Goal: Task Accomplishment & Management: Use online tool/utility

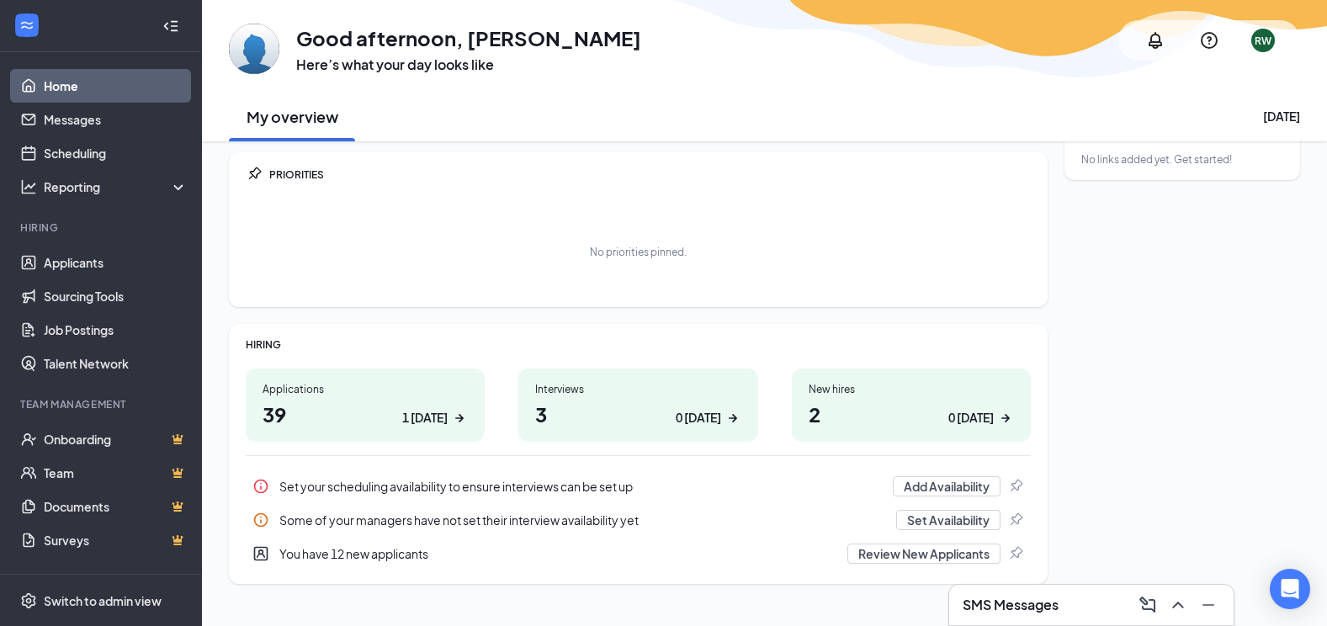
scroll to position [72, 0]
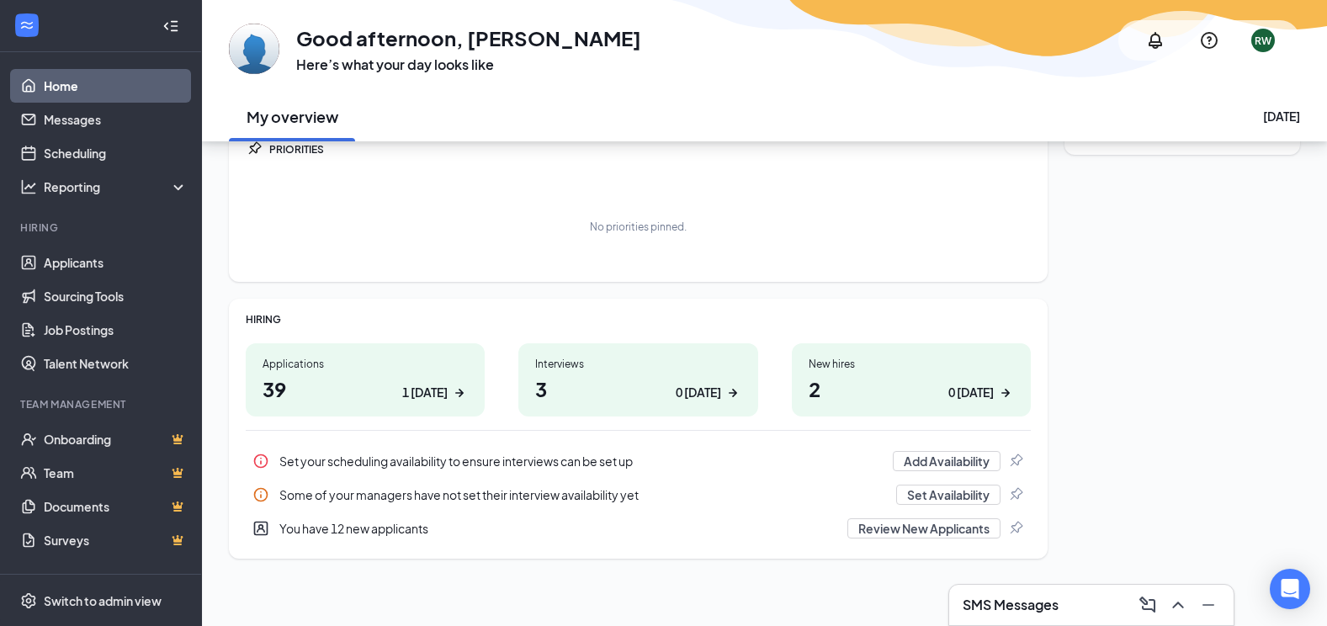
click at [607, 386] on h1 "3 0 [DATE]" at bounding box center [637, 388] width 205 height 29
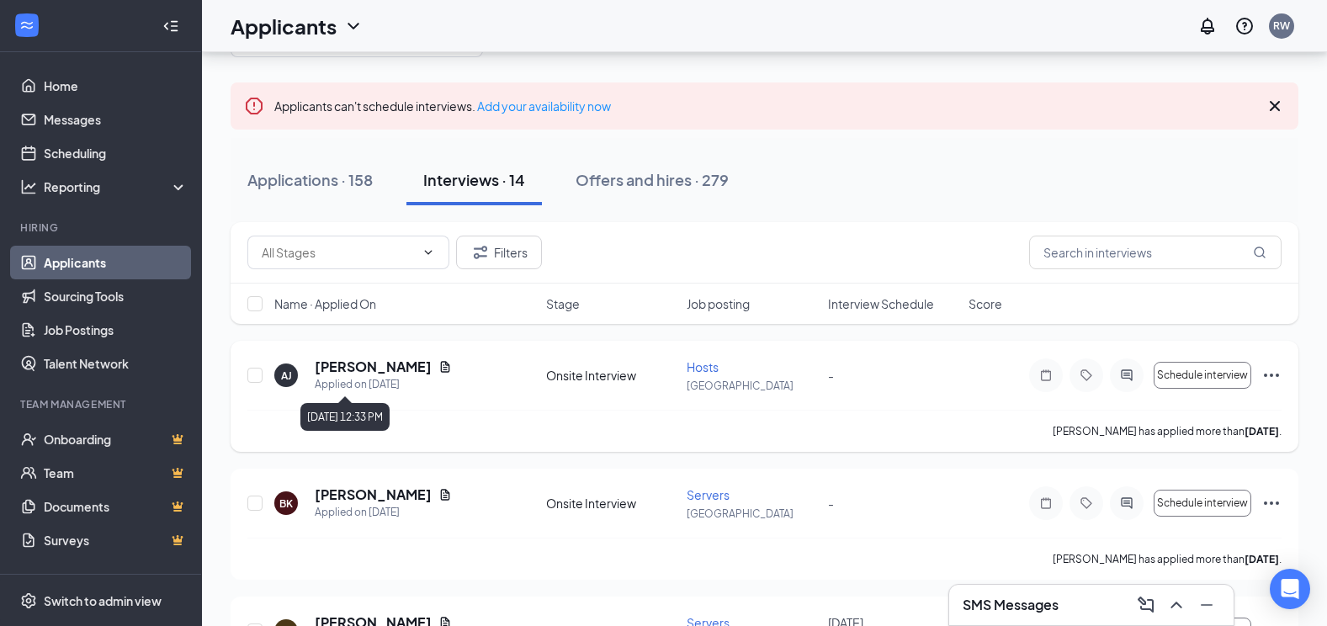
scroll to position [84, 0]
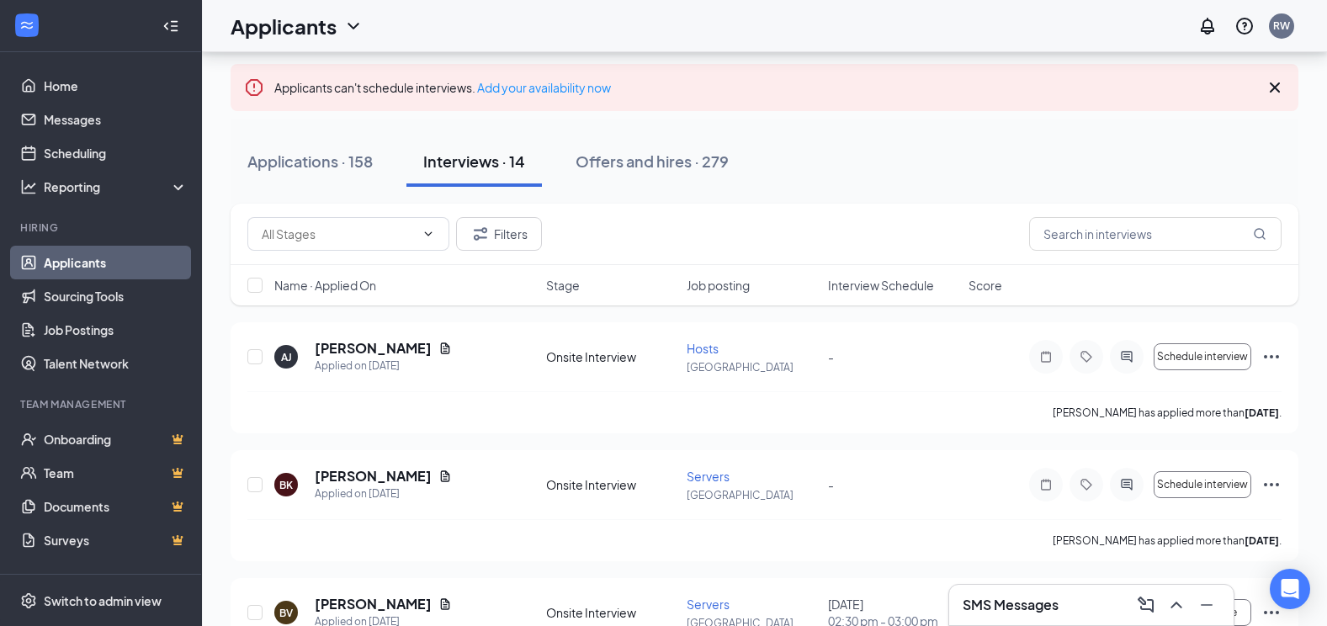
click at [359, 167] on div "Applications · 158" at bounding box center [309, 161] width 125 height 21
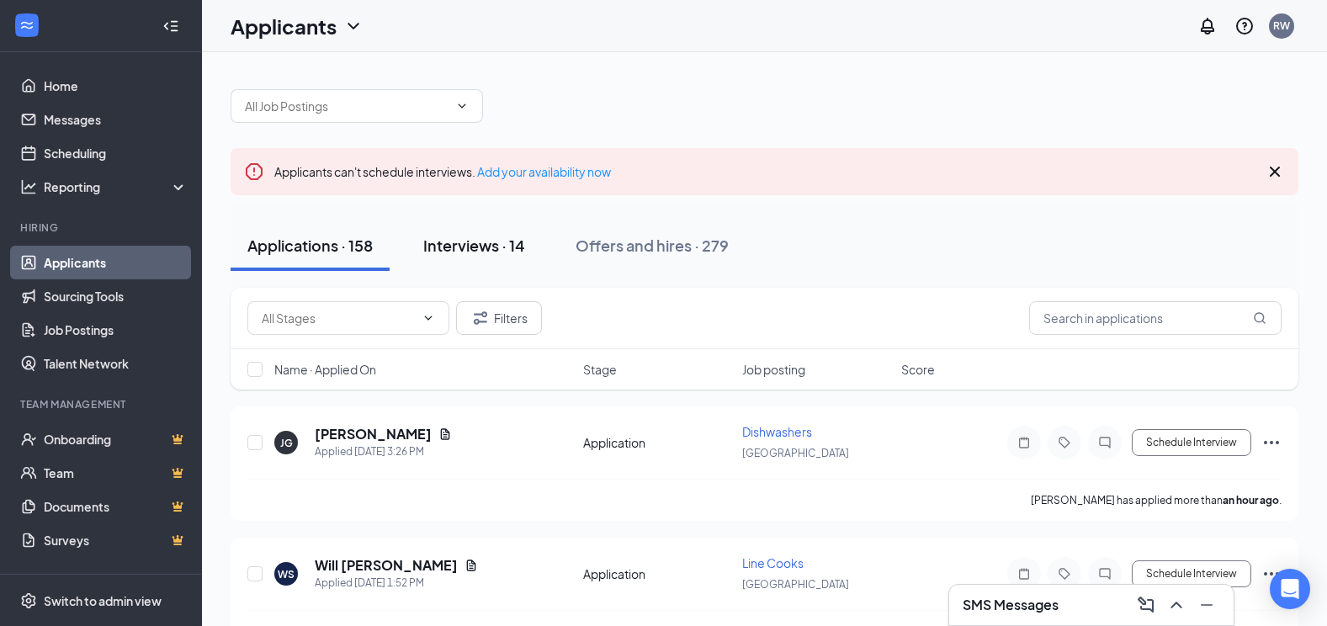
click at [477, 248] on div "Interviews · 14" at bounding box center [474, 245] width 102 height 21
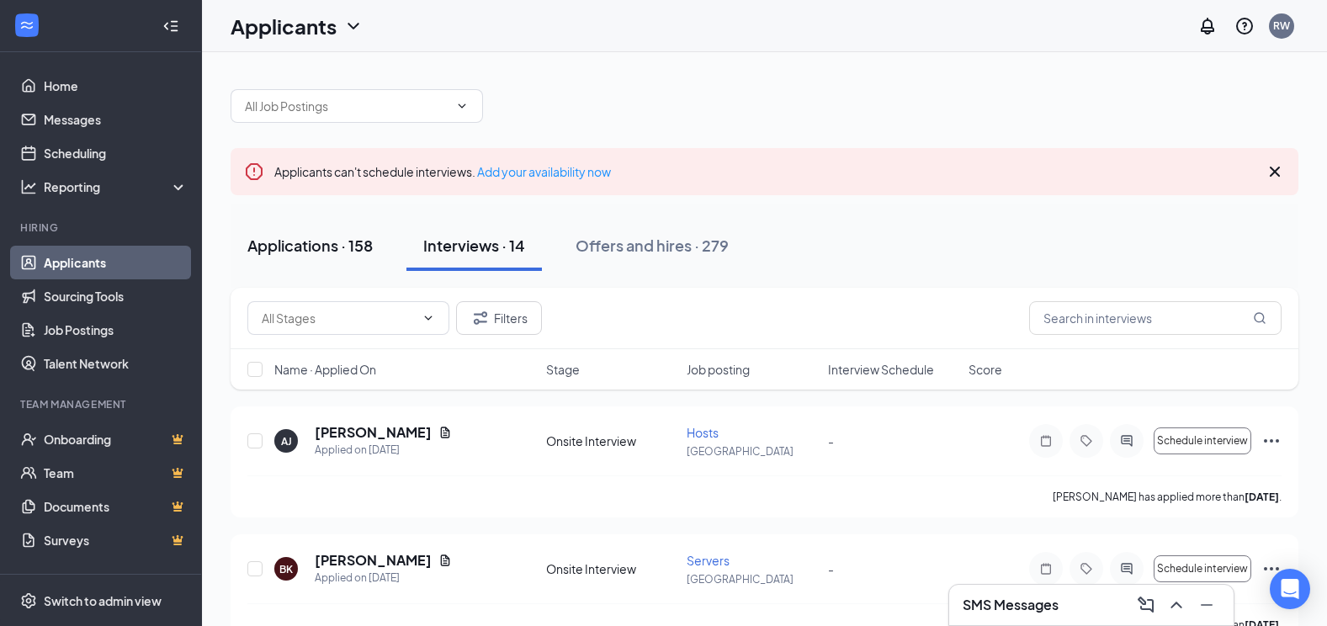
click at [315, 246] on div "Applications · 158" at bounding box center [309, 245] width 125 height 21
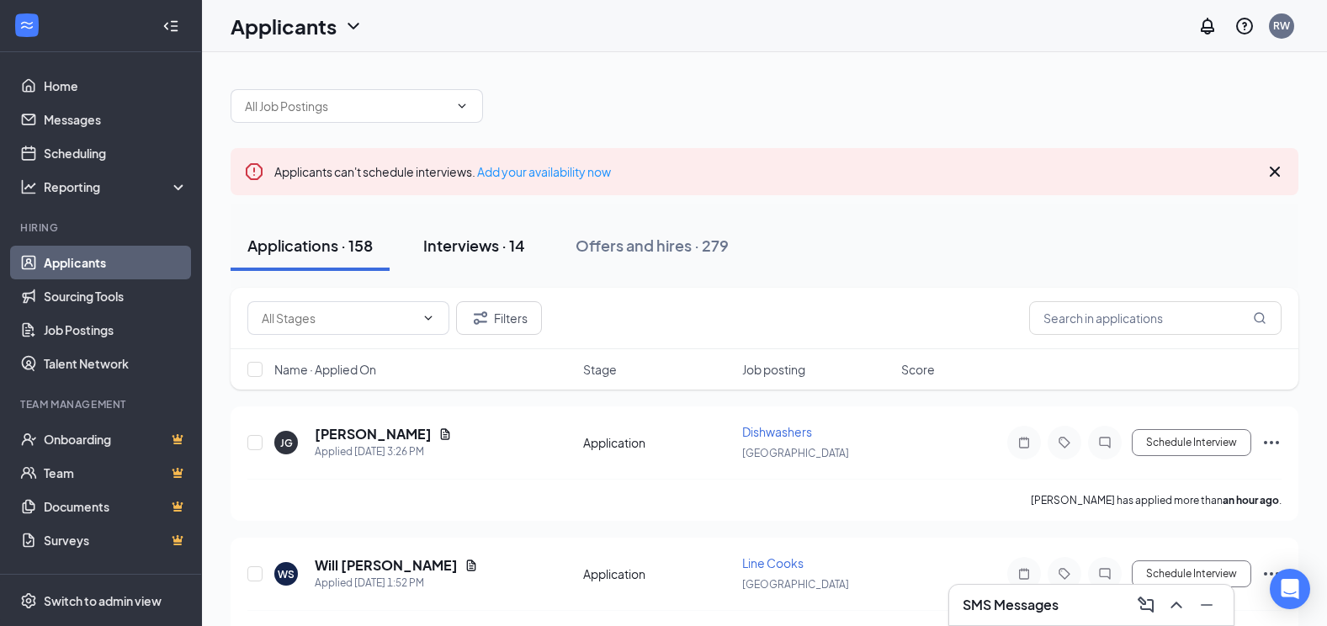
click at [482, 250] on div "Interviews · 14" at bounding box center [474, 245] width 102 height 21
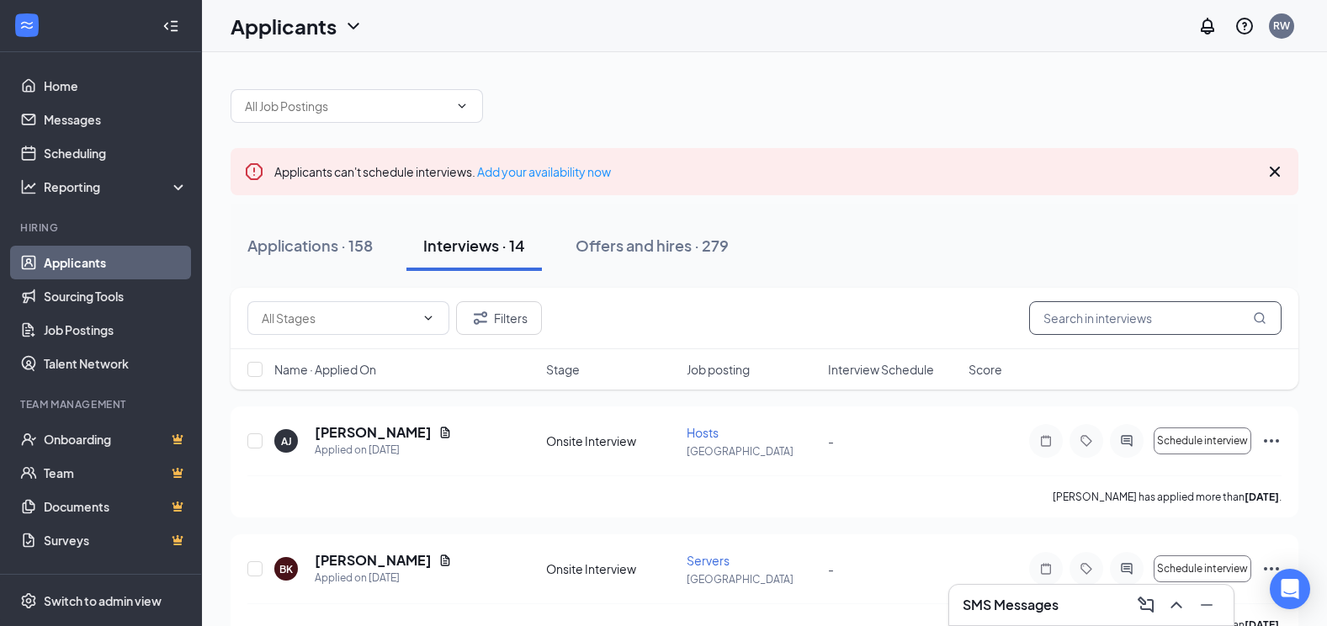
click at [1184, 330] on input "text" at bounding box center [1155, 318] width 252 height 34
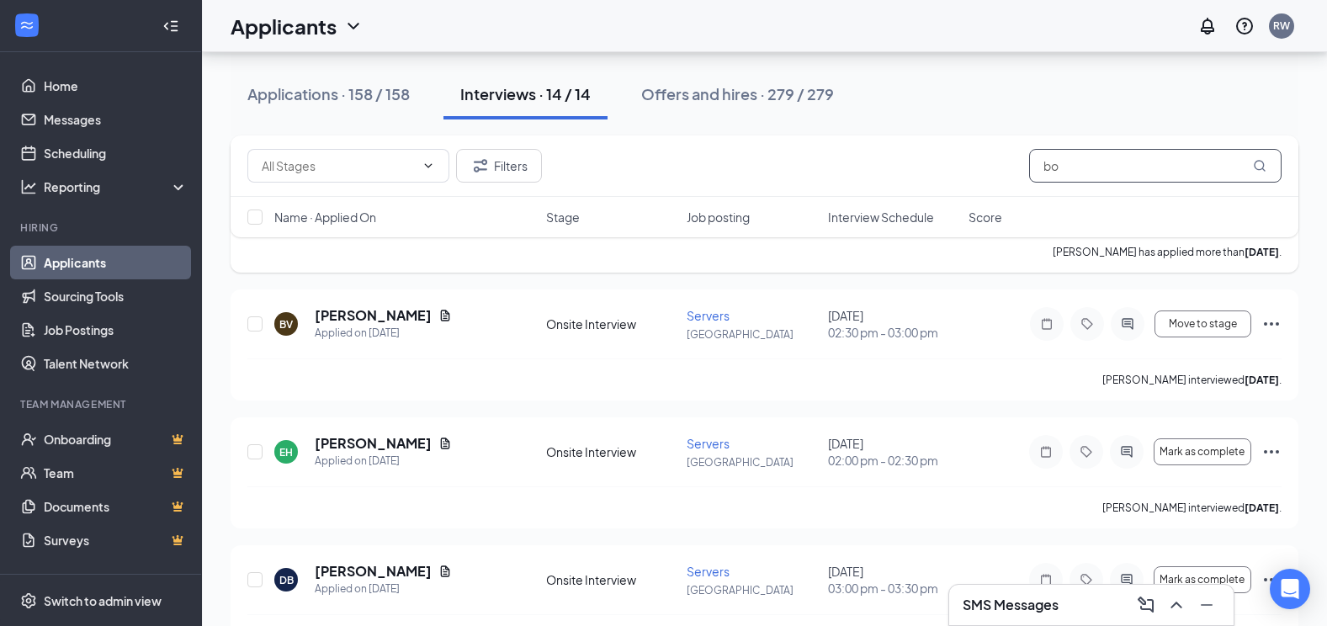
scroll to position [421, 0]
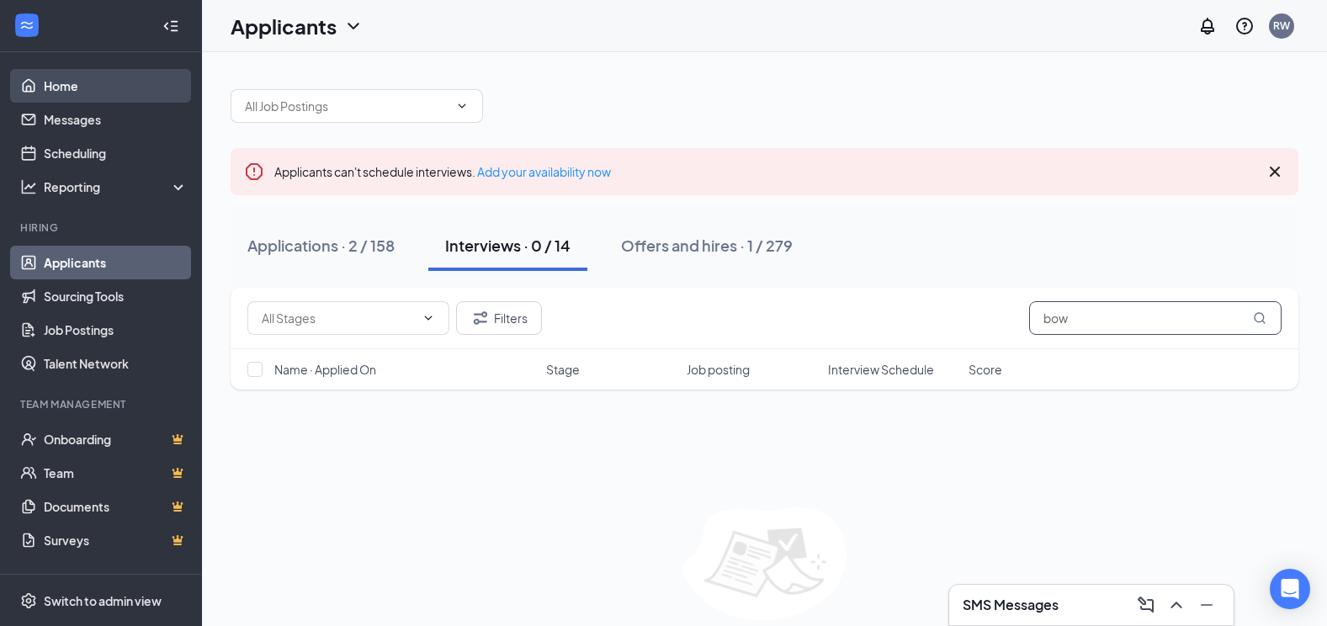
type input "bow"
click at [46, 86] on link "Home" at bounding box center [116, 86] width 144 height 34
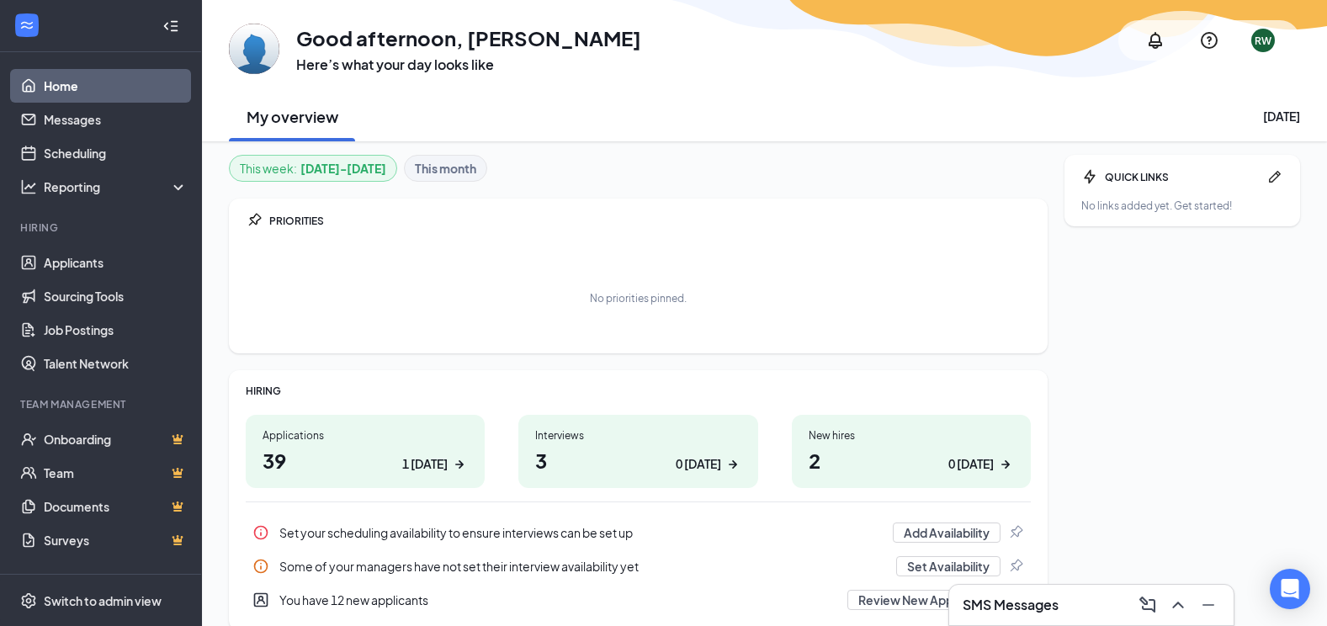
click at [817, 448] on h1 "2 0 today" at bounding box center [910, 460] width 205 height 29
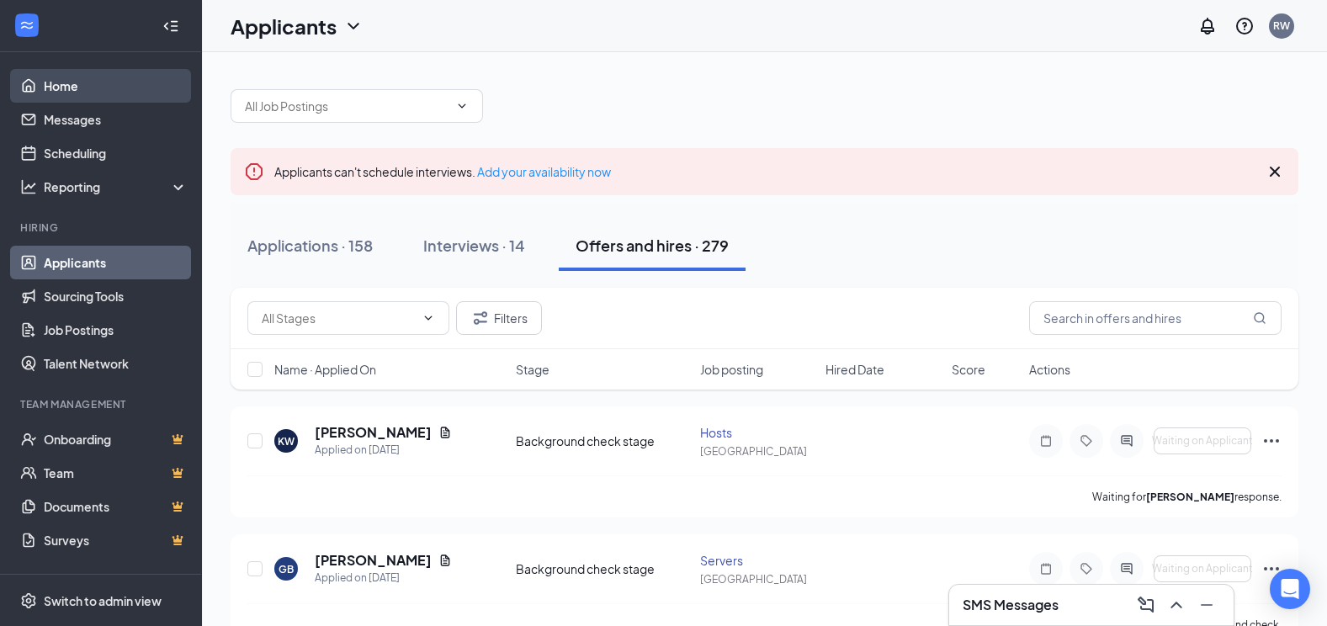
click at [51, 84] on link "Home" at bounding box center [116, 86] width 144 height 34
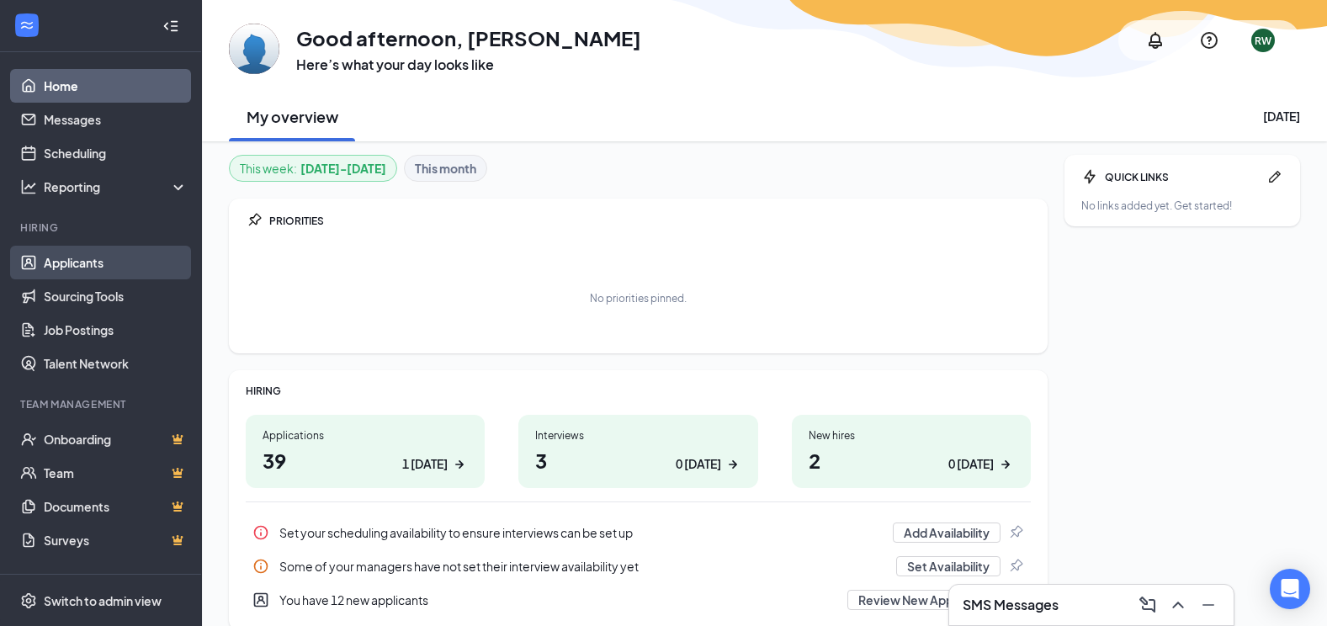
click at [96, 259] on link "Applicants" at bounding box center [116, 263] width 144 height 34
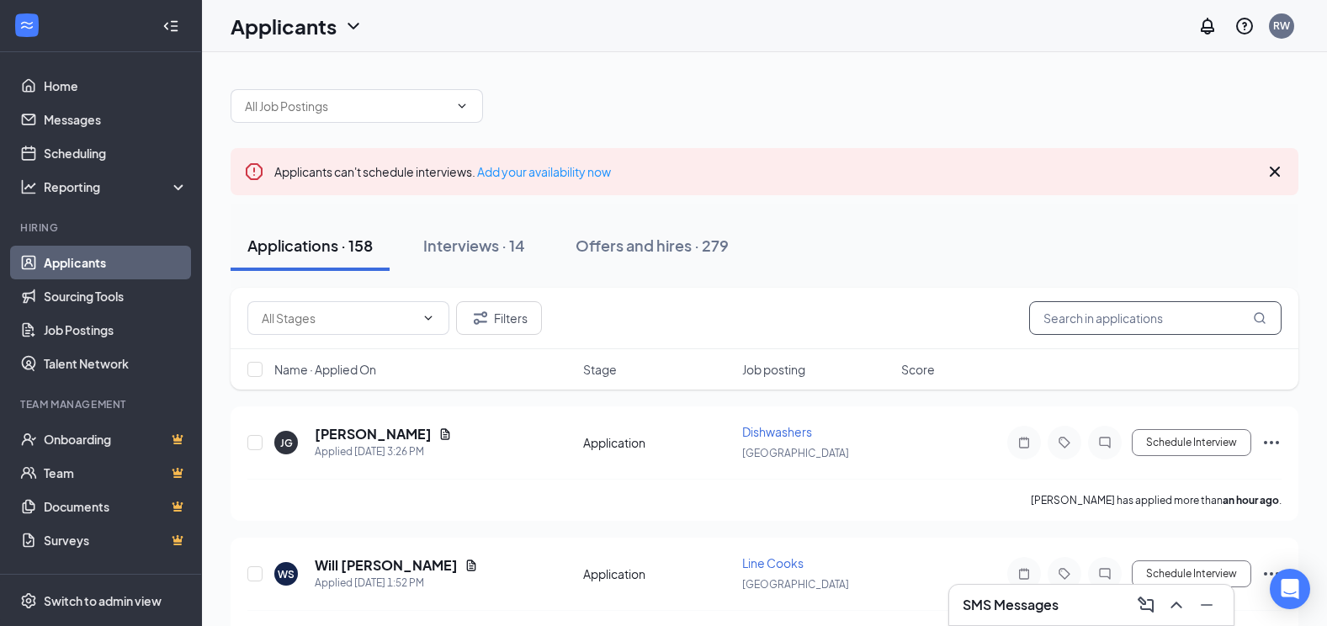
click at [1107, 326] on input "text" at bounding box center [1155, 318] width 252 height 34
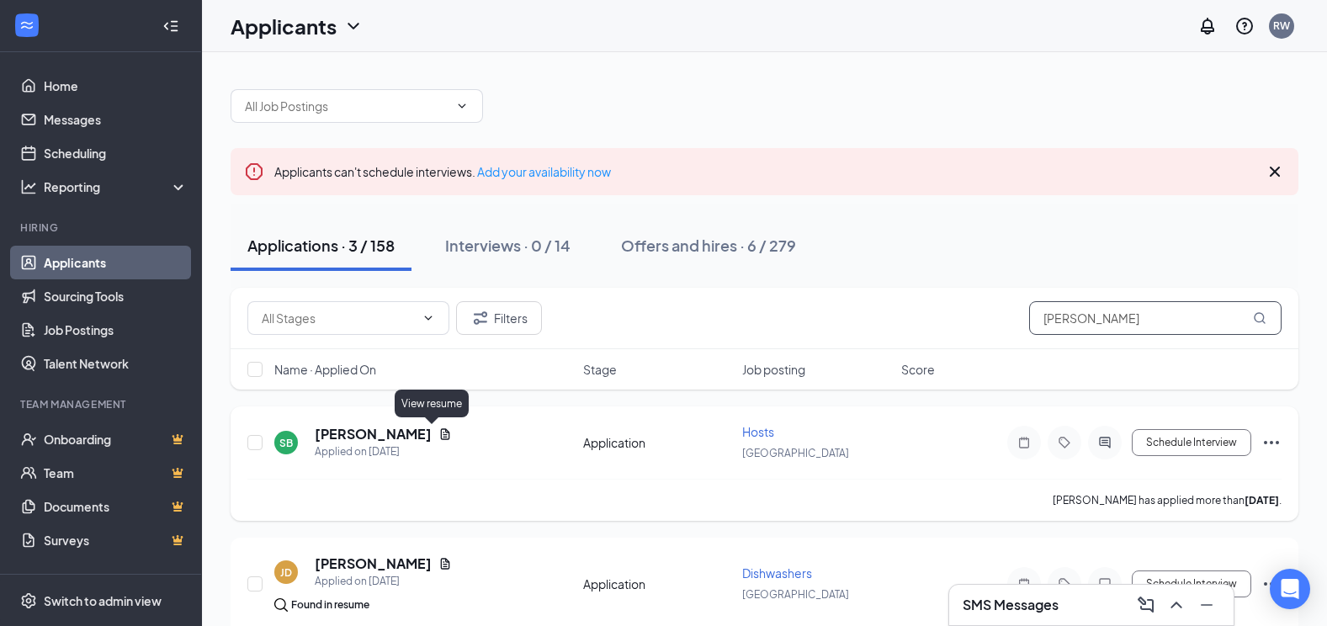
type input "[PERSON_NAME]"
click at [441, 434] on icon "Document" at bounding box center [445, 433] width 9 height 11
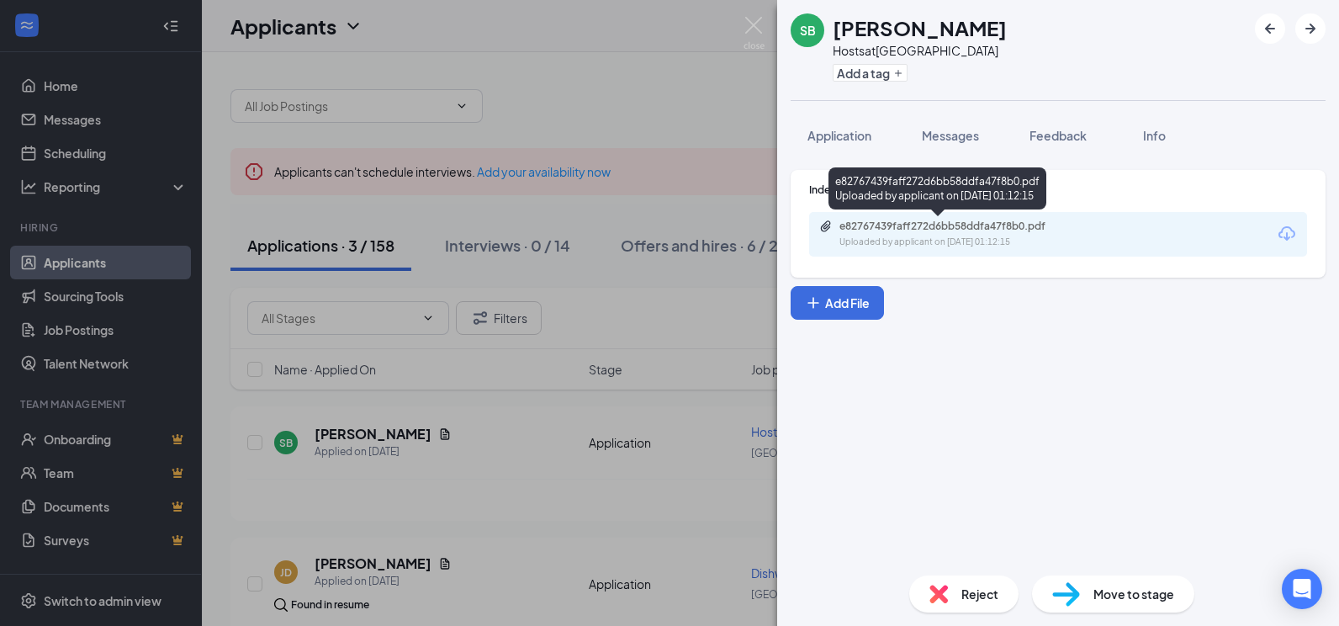
click at [917, 225] on div "e82767439faff272d6bb58ddfa47f8b0.pdf" at bounding box center [958, 226] width 236 height 13
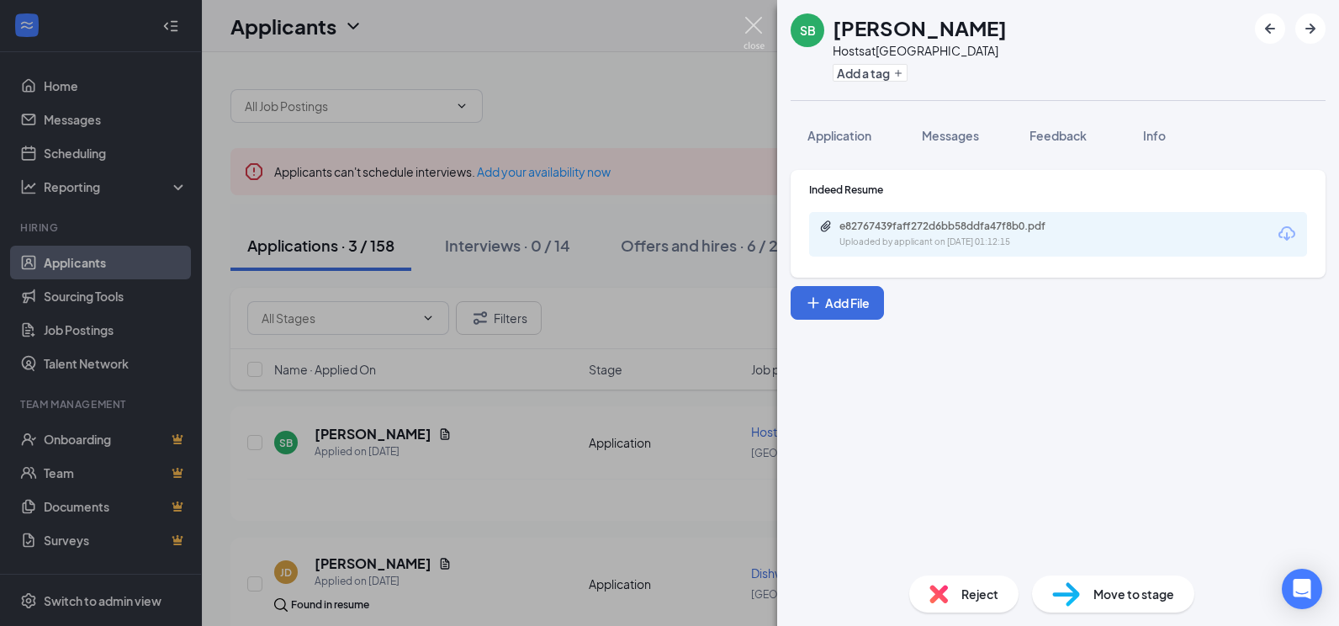
click at [754, 30] on img at bounding box center [754, 33] width 21 height 33
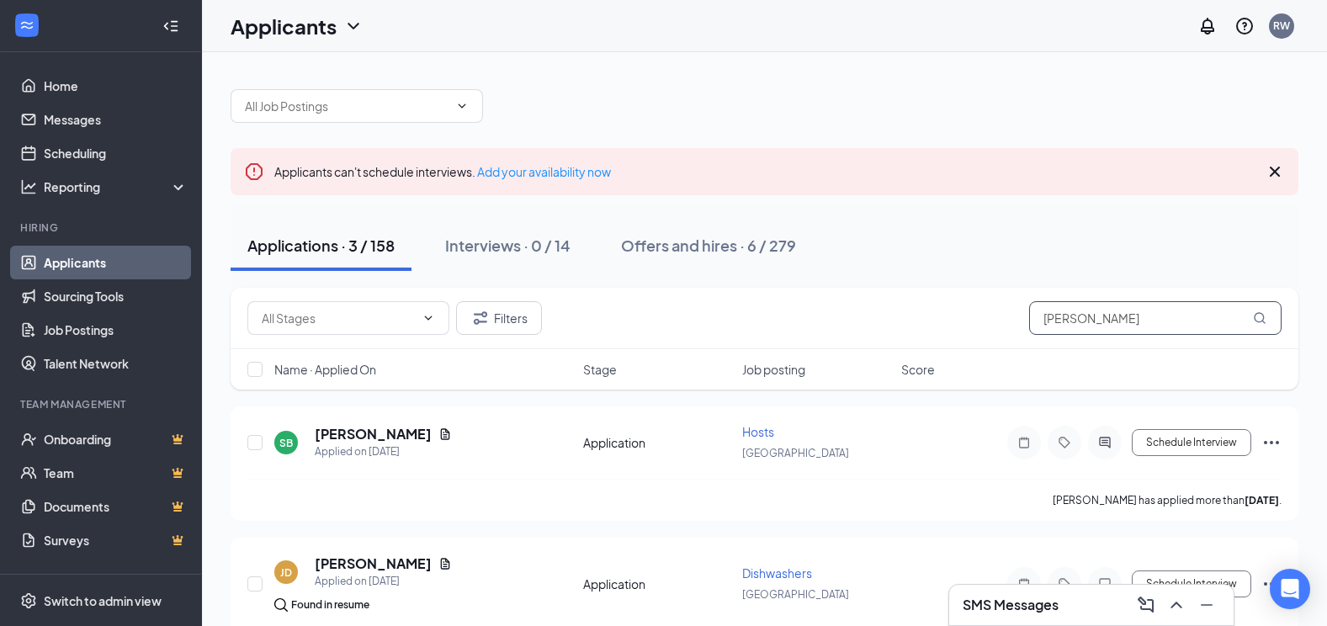
drag, startPoint x: 1215, startPoint y: 321, endPoint x: 865, endPoint y: 335, distance: 350.2
click at [865, 335] on div "Filters [PERSON_NAME]" at bounding box center [764, 318] width 1068 height 61
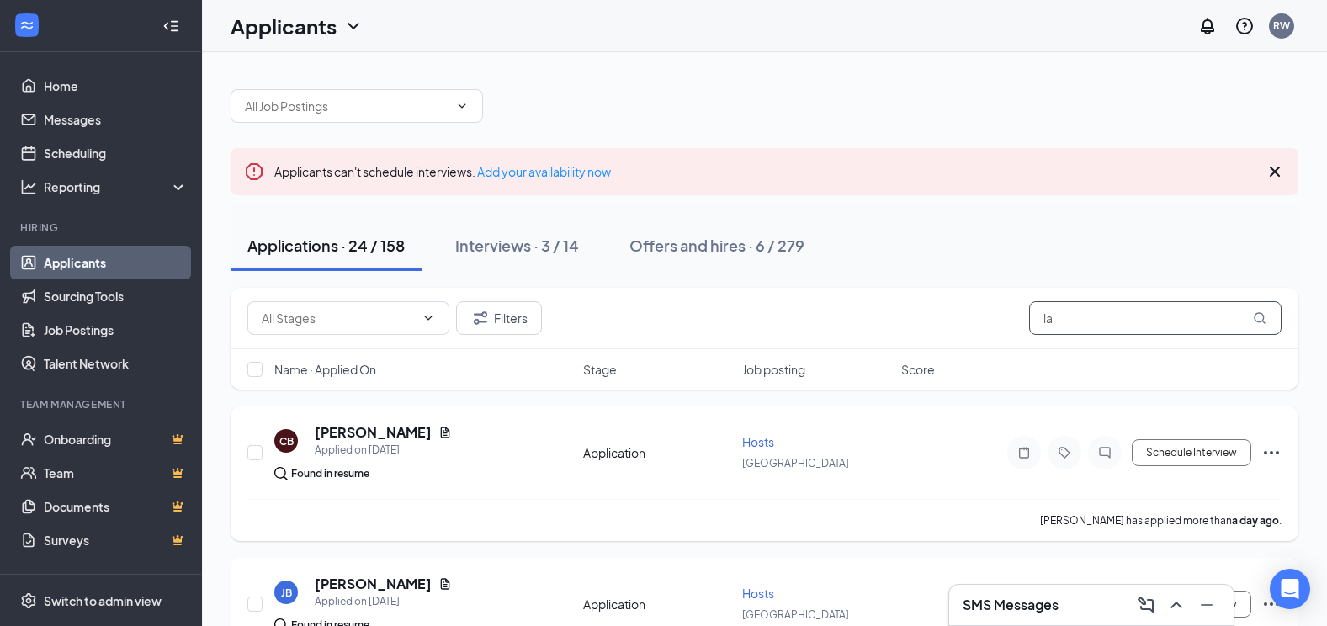
type input "l"
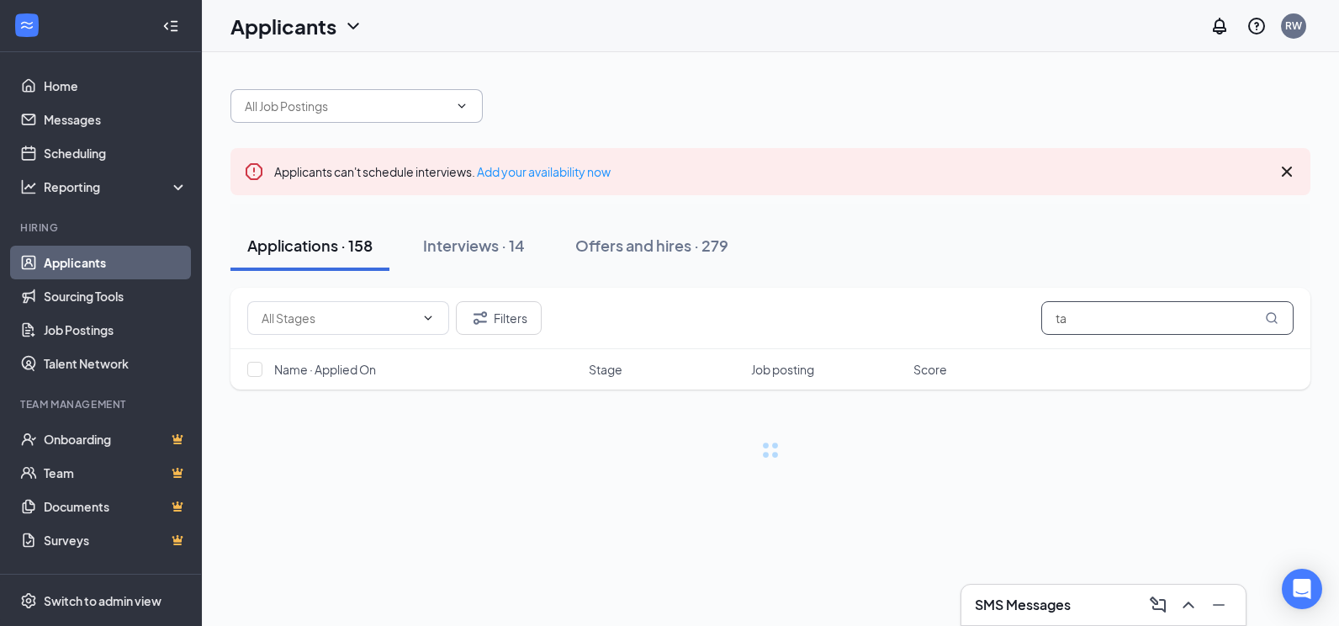
type input "ta"
click at [357, 113] on input "text" at bounding box center [347, 106] width 204 height 19
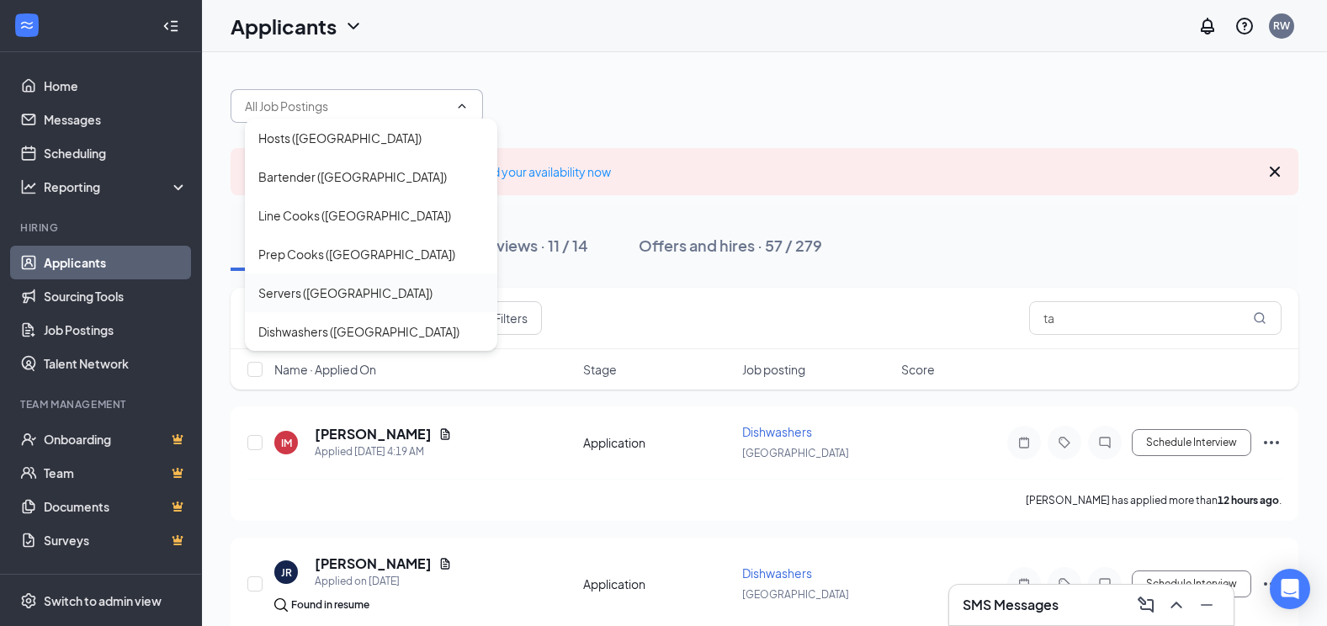
click at [336, 294] on div "Servers ([GEOGRAPHIC_DATA])" at bounding box center [345, 292] width 174 height 19
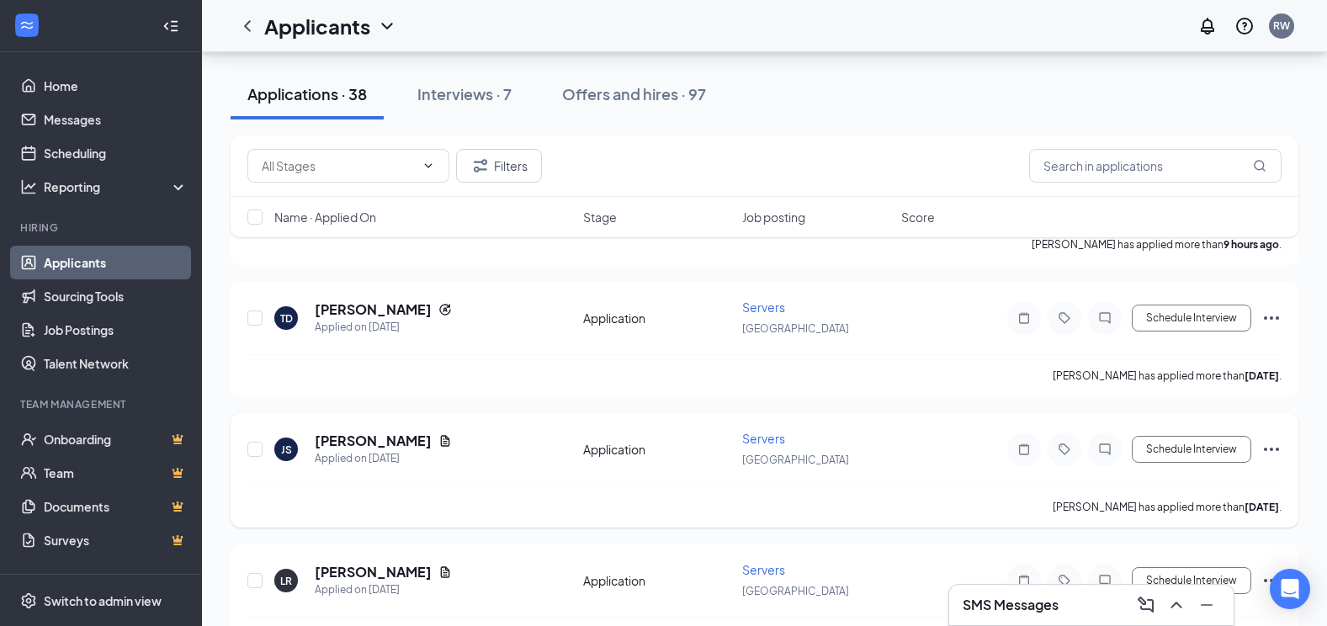
scroll to position [84, 0]
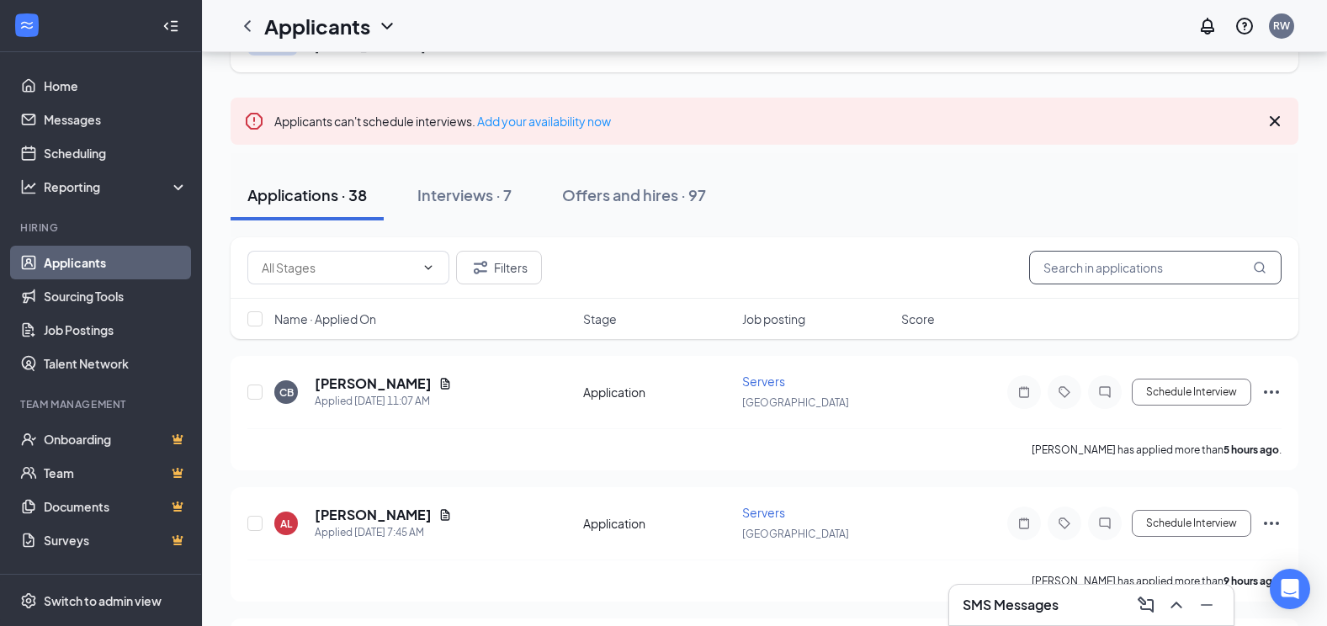
click at [1089, 264] on input "text" at bounding box center [1155, 268] width 252 height 34
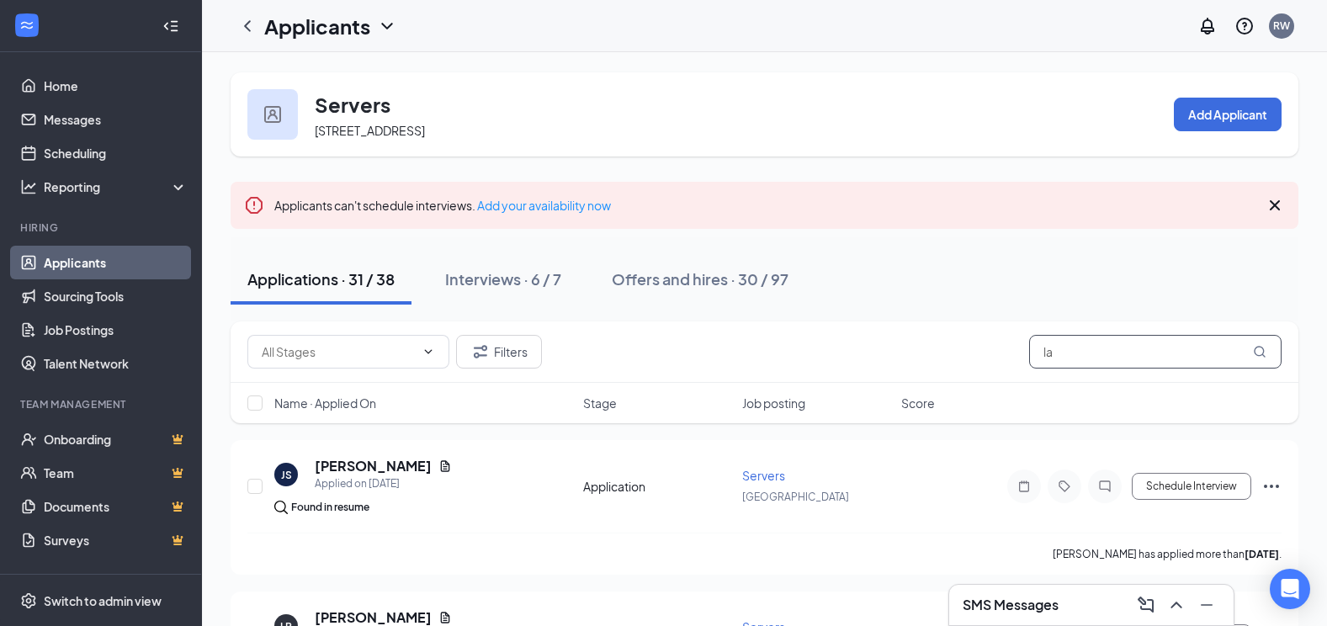
type input "l"
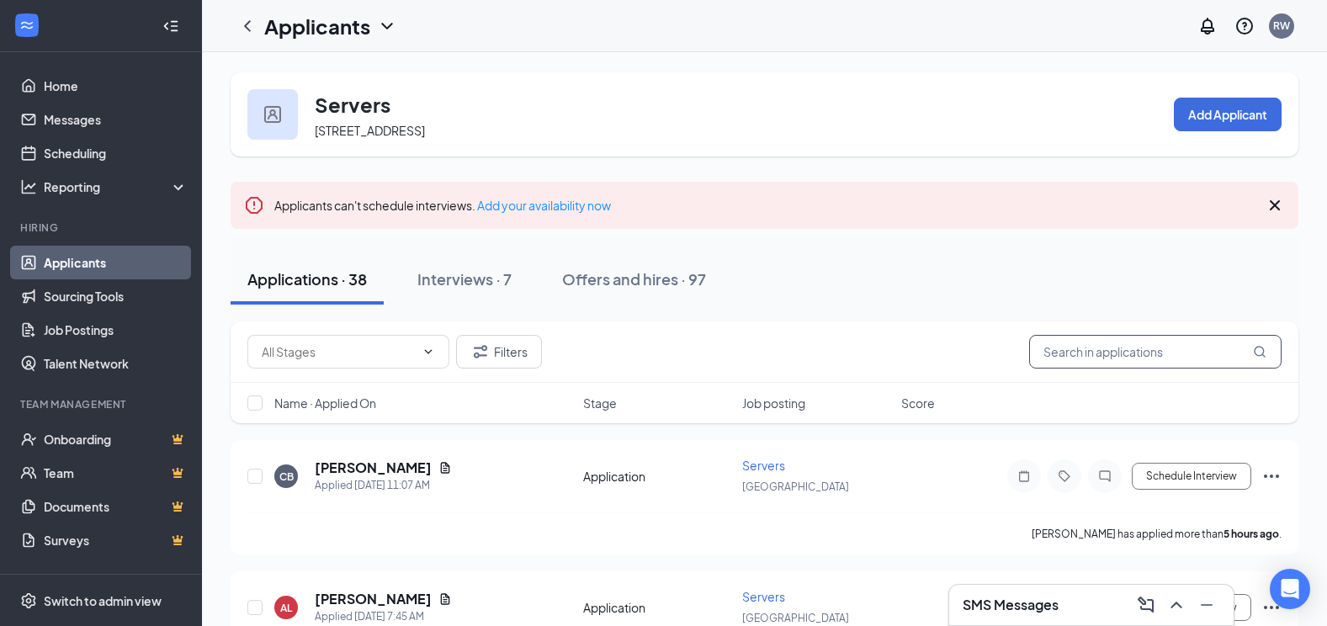
click at [1124, 361] on input "text" at bounding box center [1155, 352] width 252 height 34
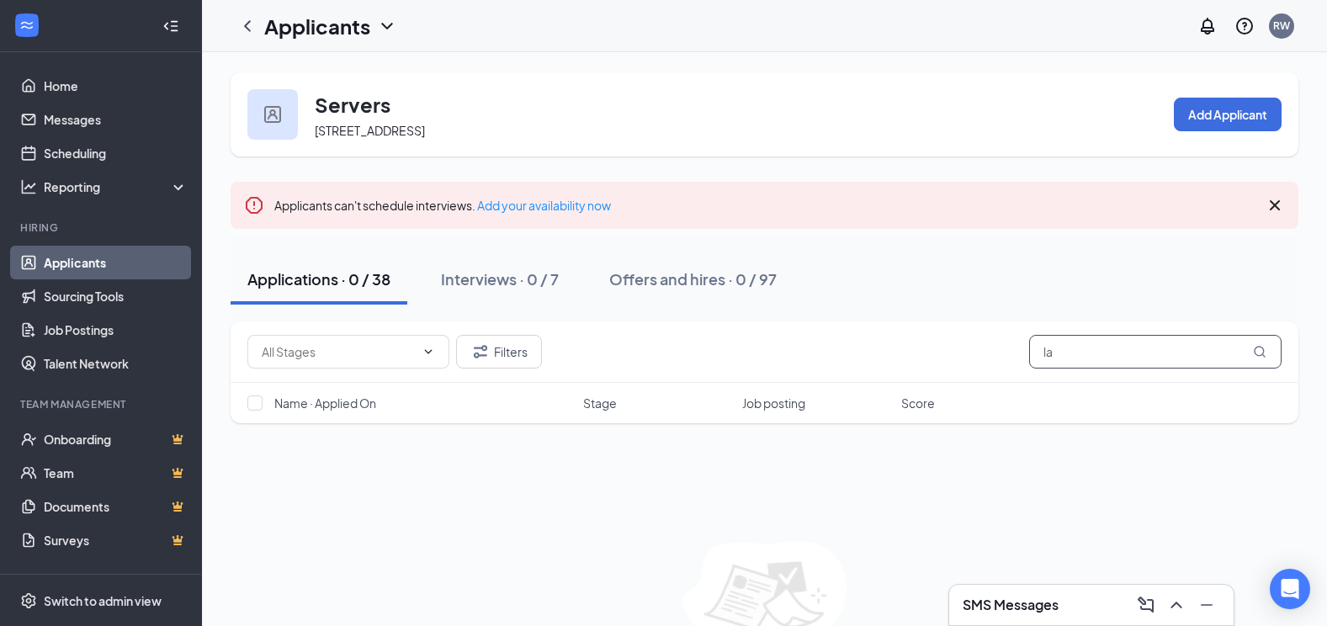
type input "l"
click at [506, 358] on button "Filters" at bounding box center [499, 352] width 86 height 34
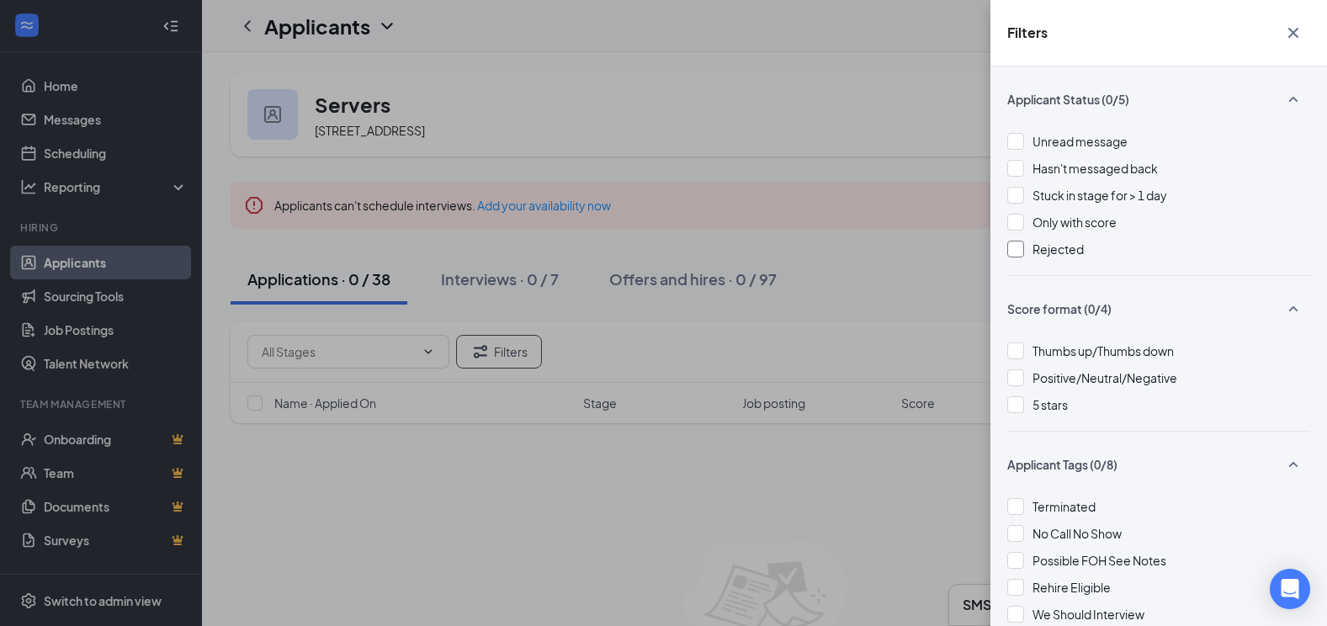
click at [1014, 250] on div at bounding box center [1015, 249] width 17 height 17
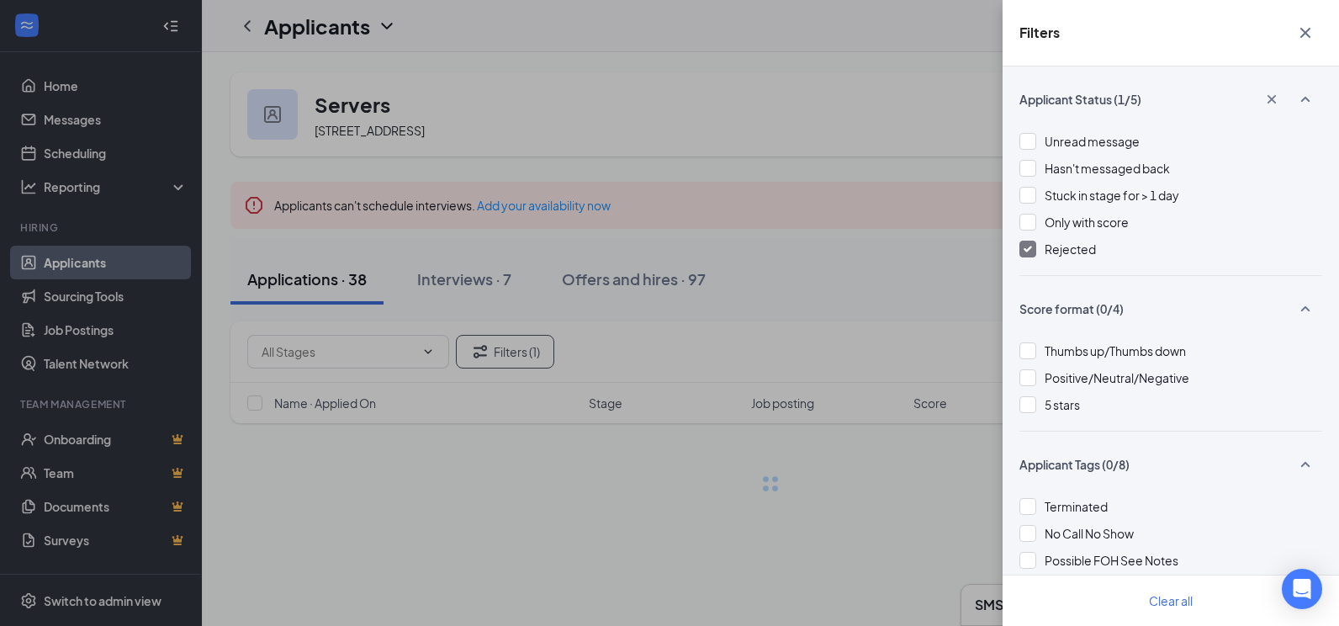
click at [983, 256] on div "Filters Applicant Status (1/5) Unread message Hasn't messaged back Stuck in sta…" at bounding box center [669, 313] width 1339 height 626
click at [1305, 33] on icon "Cross" at bounding box center [1306, 33] width 10 height 10
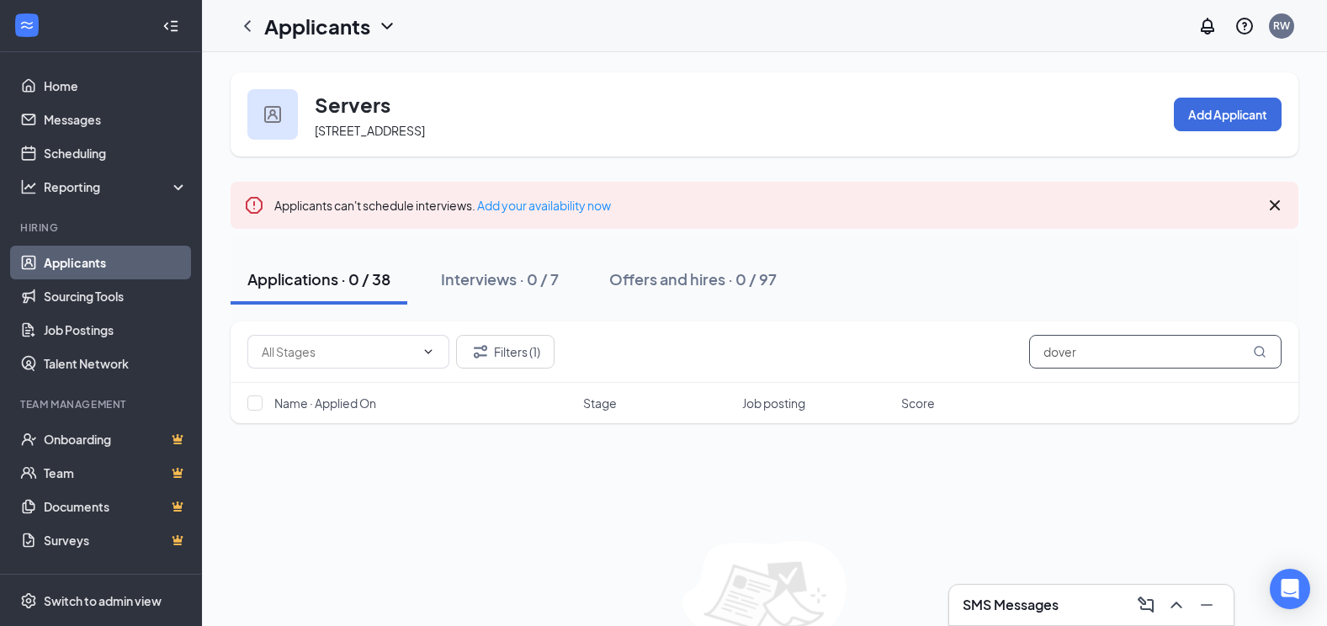
click at [1115, 346] on input "dover" at bounding box center [1155, 352] width 252 height 34
type input "d"
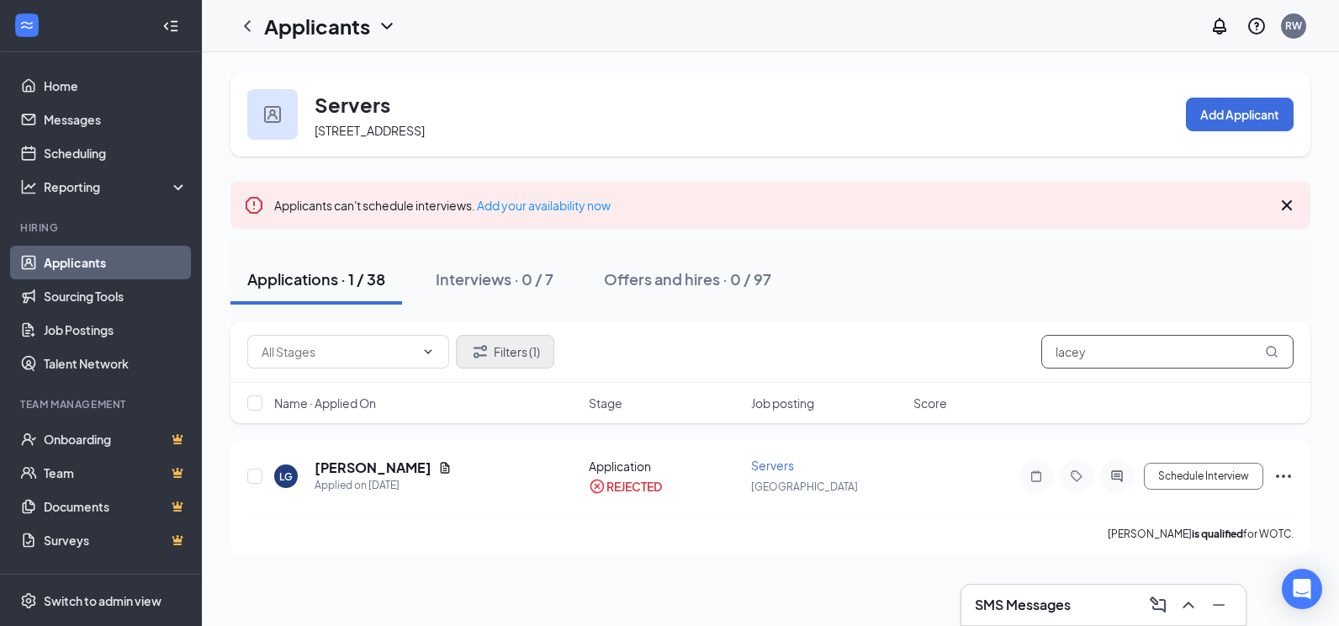
type input "lacey"
click at [517, 353] on button "Filters (1)" at bounding box center [505, 352] width 98 height 34
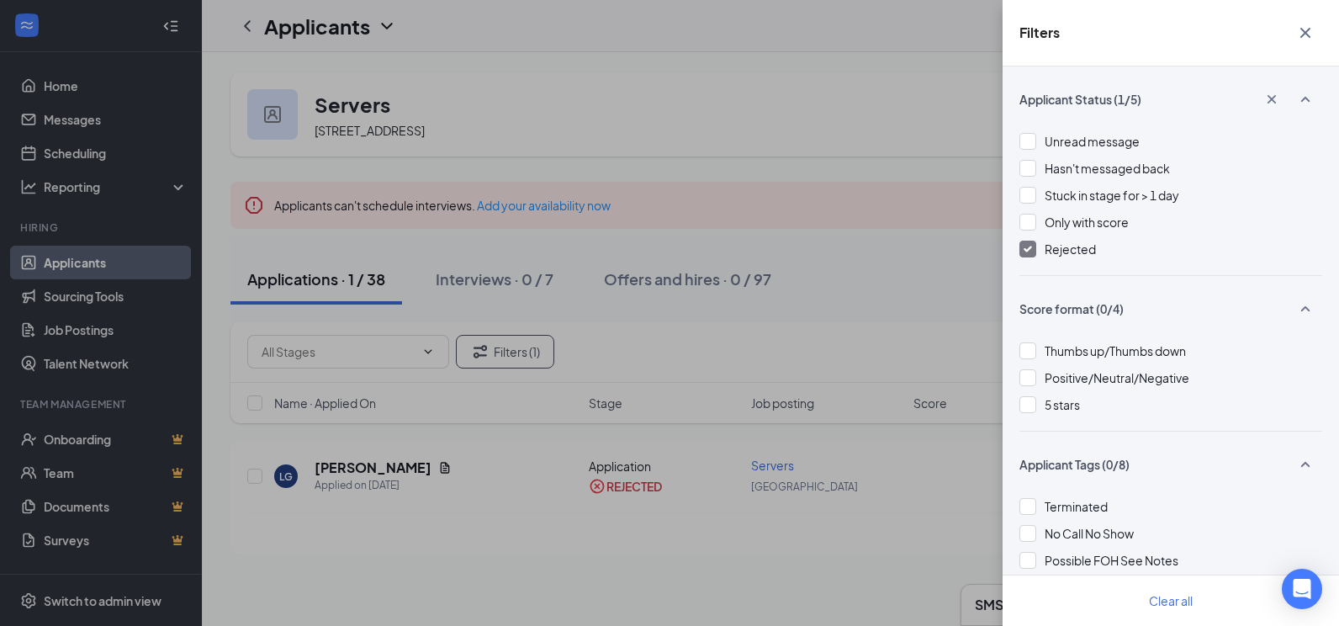
click at [1027, 250] on img at bounding box center [1028, 249] width 8 height 7
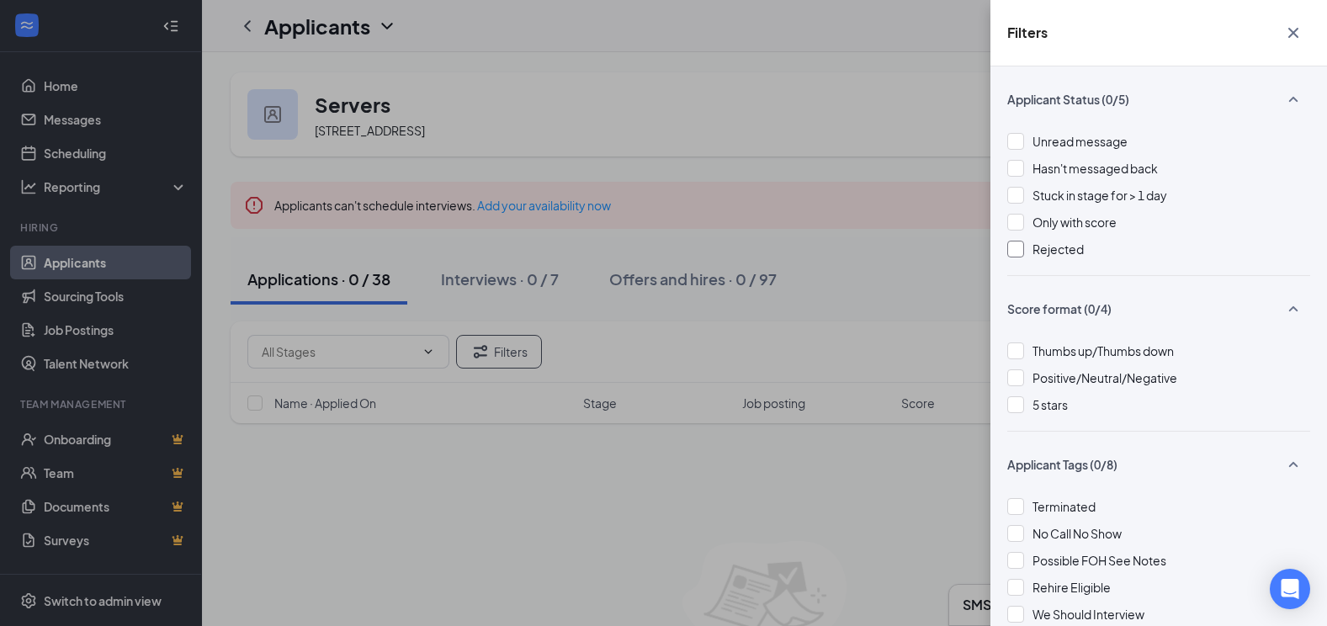
click at [868, 278] on div "Filters Applicant Status (0/5) Unread message Hasn't messaged back Stuck in sta…" at bounding box center [663, 313] width 1327 height 626
click at [1294, 27] on icon "Cross" at bounding box center [1293, 33] width 20 height 20
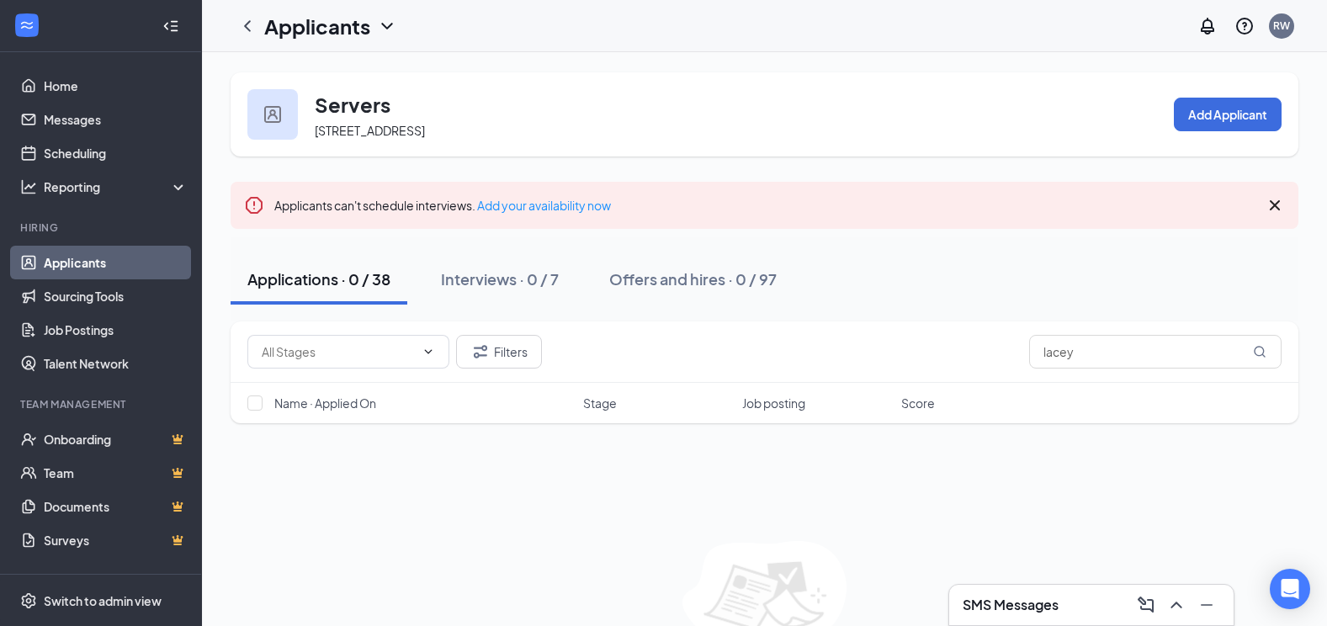
click at [384, 120] on div "Servers [STREET_ADDRESS]" at bounding box center [370, 114] width 110 height 49
click at [310, 133] on div "Servers [STREET_ADDRESS]" at bounding box center [344, 114] width 194 height 50
click at [251, 29] on icon "ChevronLeft" at bounding box center [247, 26] width 20 height 20
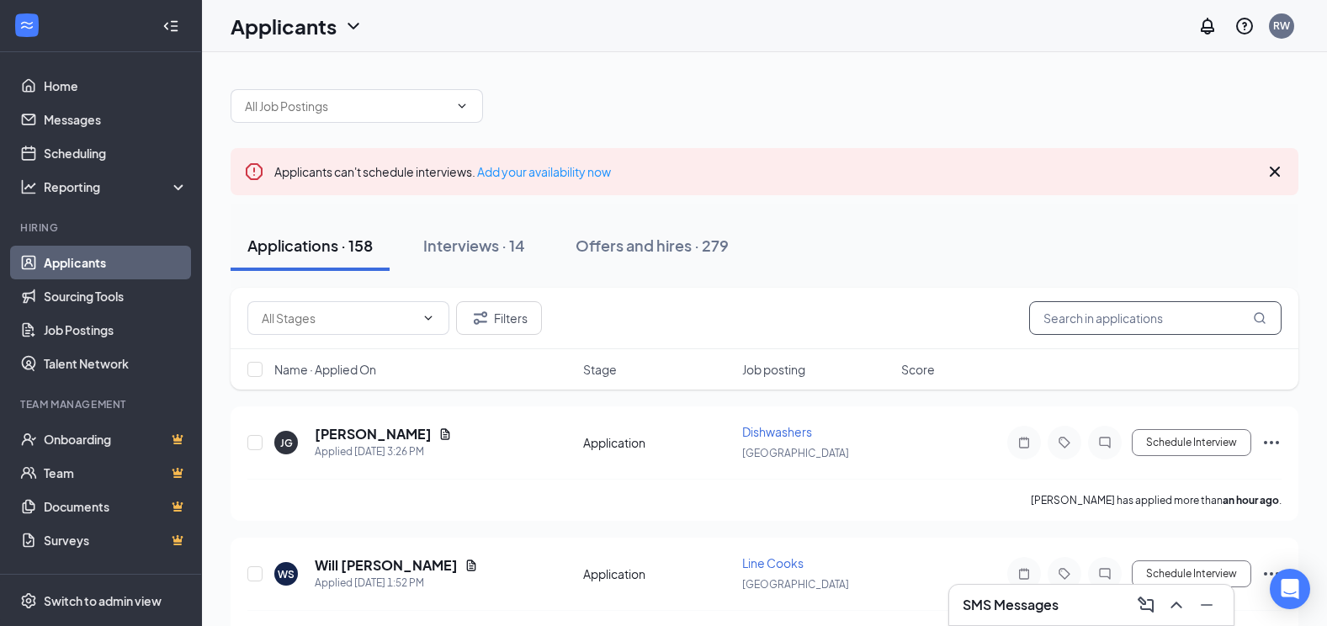
click at [1147, 313] on input "text" at bounding box center [1155, 318] width 252 height 34
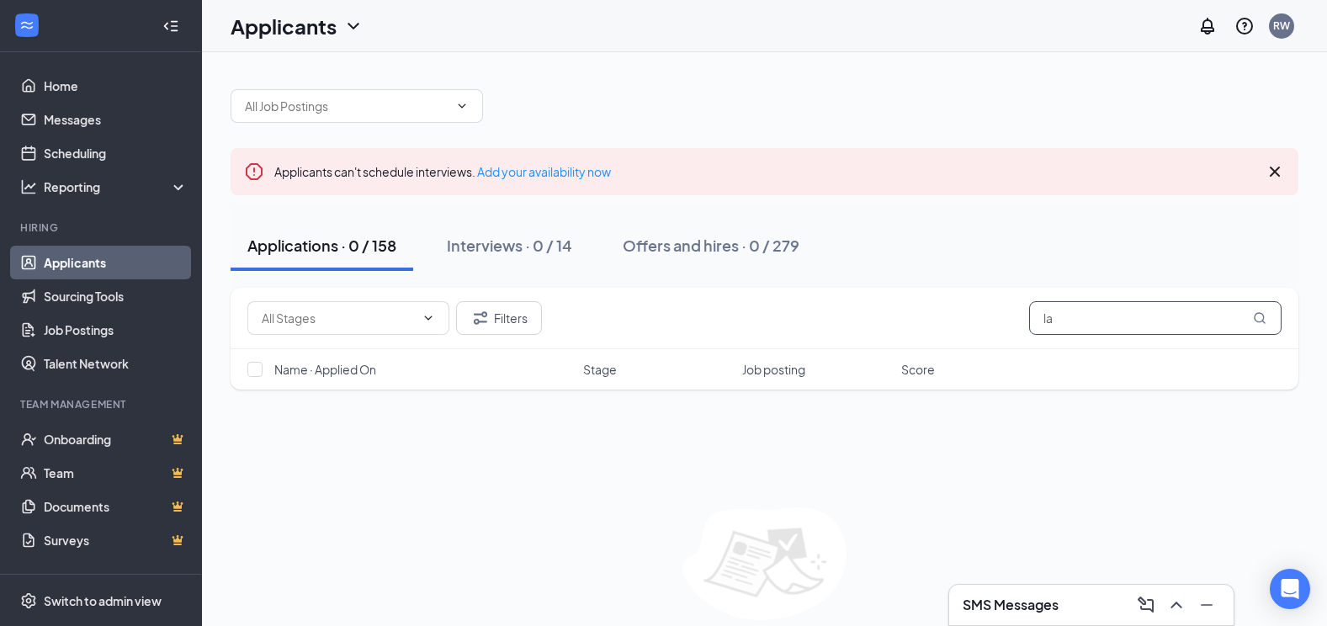
type input "l"
